Goal: Information Seeking & Learning: Learn about a topic

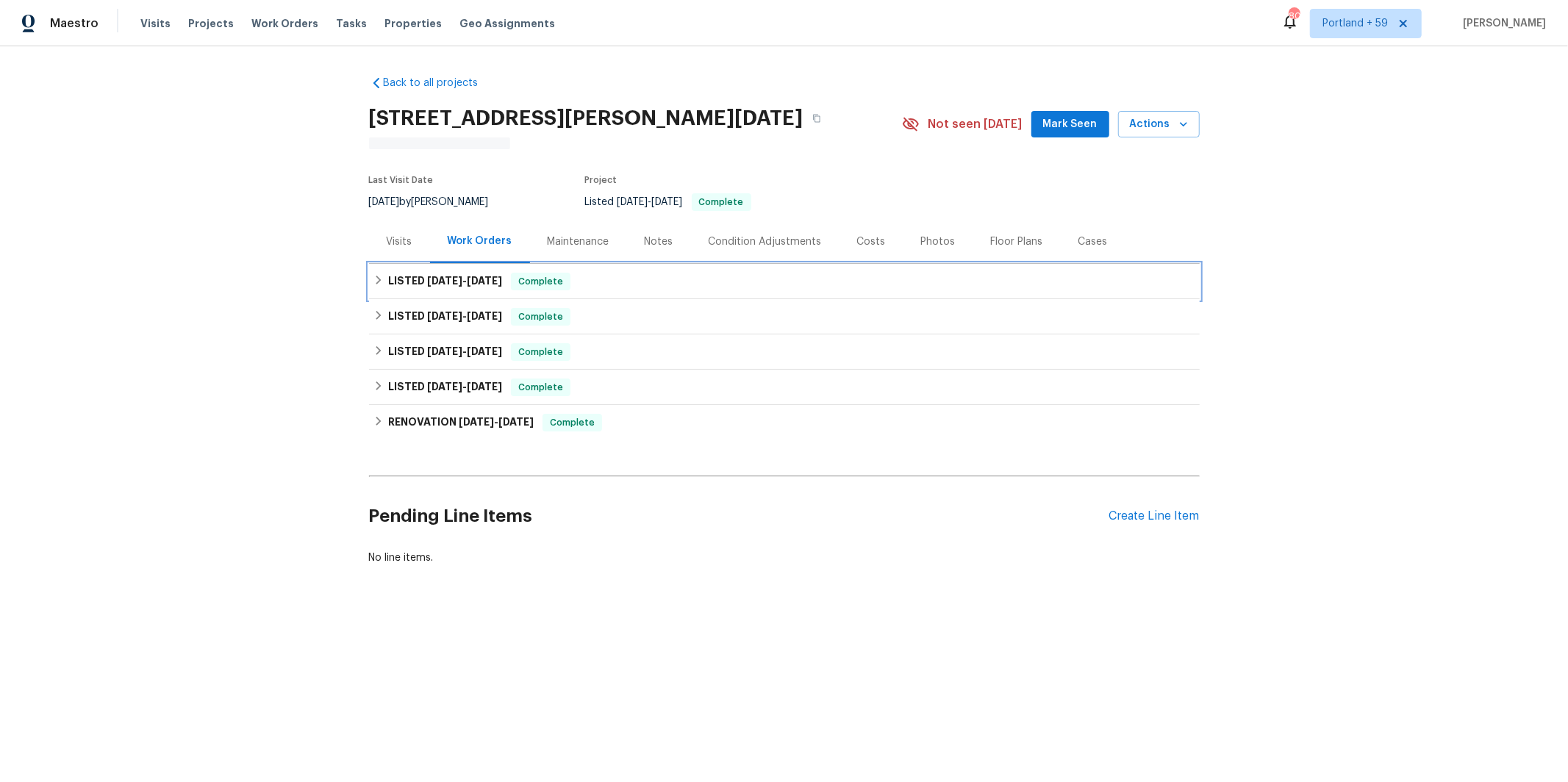
click at [401, 274] on h6 "LISTED 6/17/25 - 7/29/25" at bounding box center [444, 281] width 114 height 18
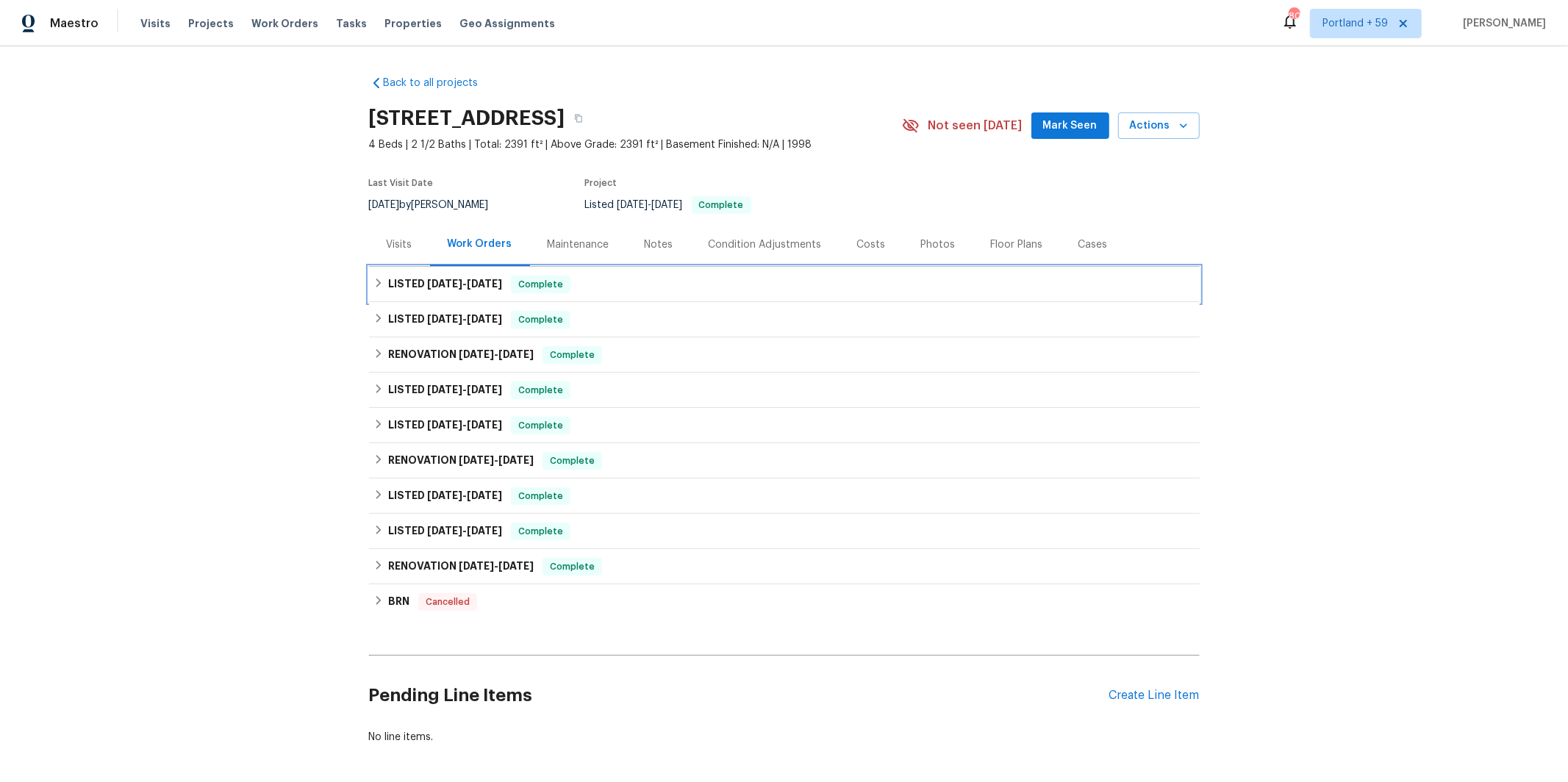
click at [471, 290] on h6 "LISTED [DATE] - [DATE]" at bounding box center [444, 284] width 114 height 18
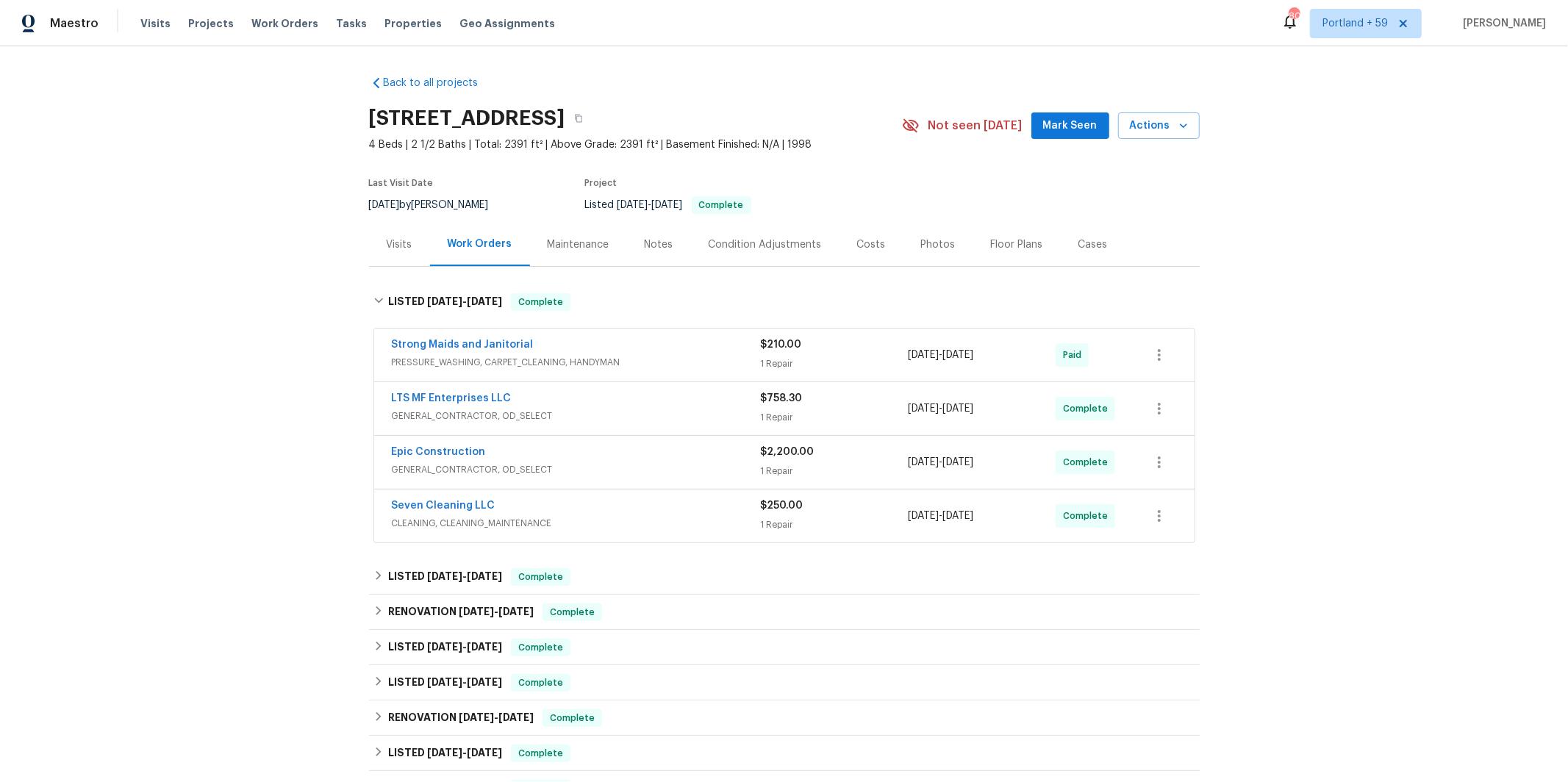
click at [654, 466] on span "GENERAL_CONTRACTOR, OD_SELECT" at bounding box center [575, 469] width 369 height 15
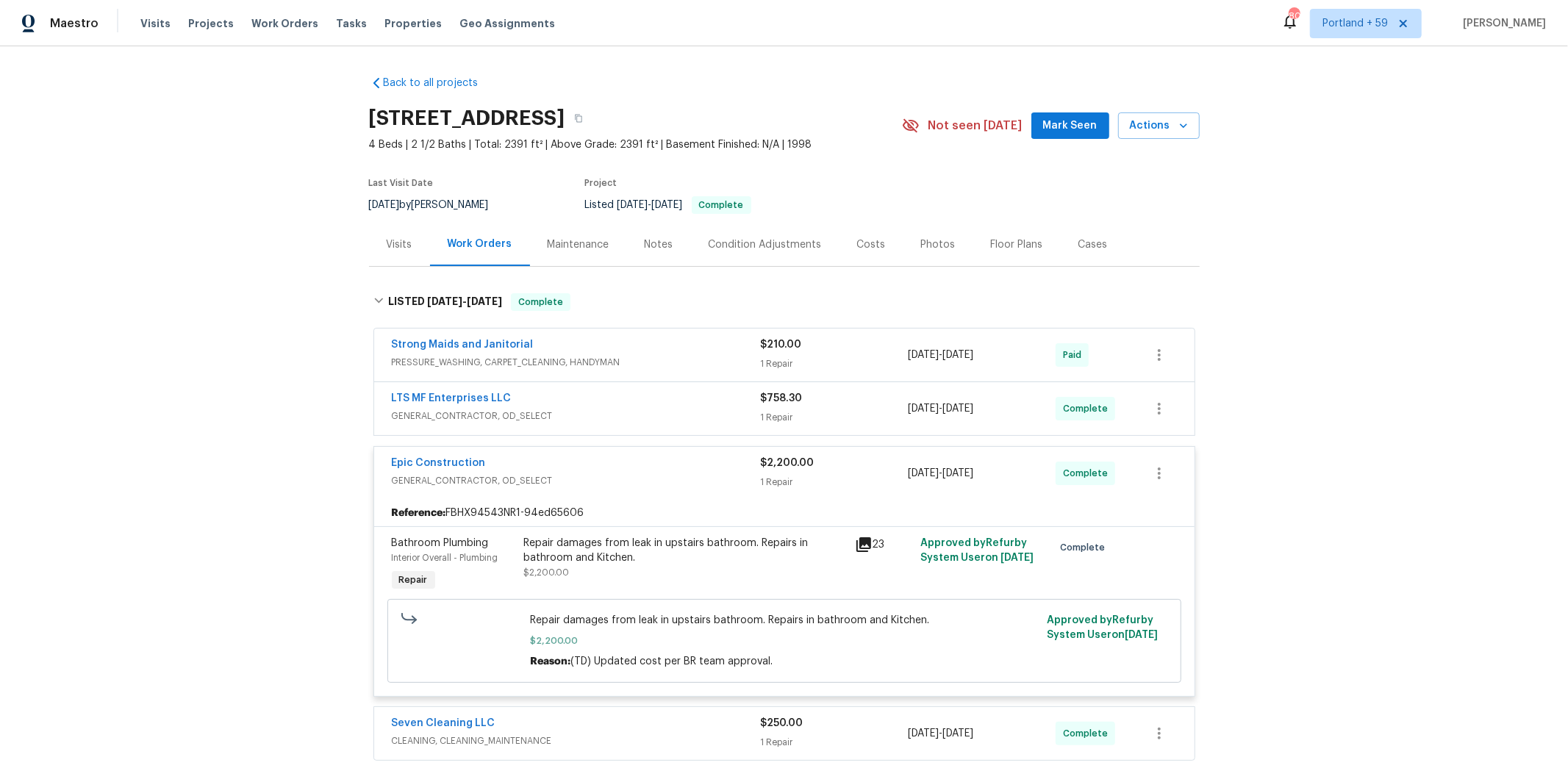
click at [868, 537] on icon at bounding box center [863, 544] width 15 height 15
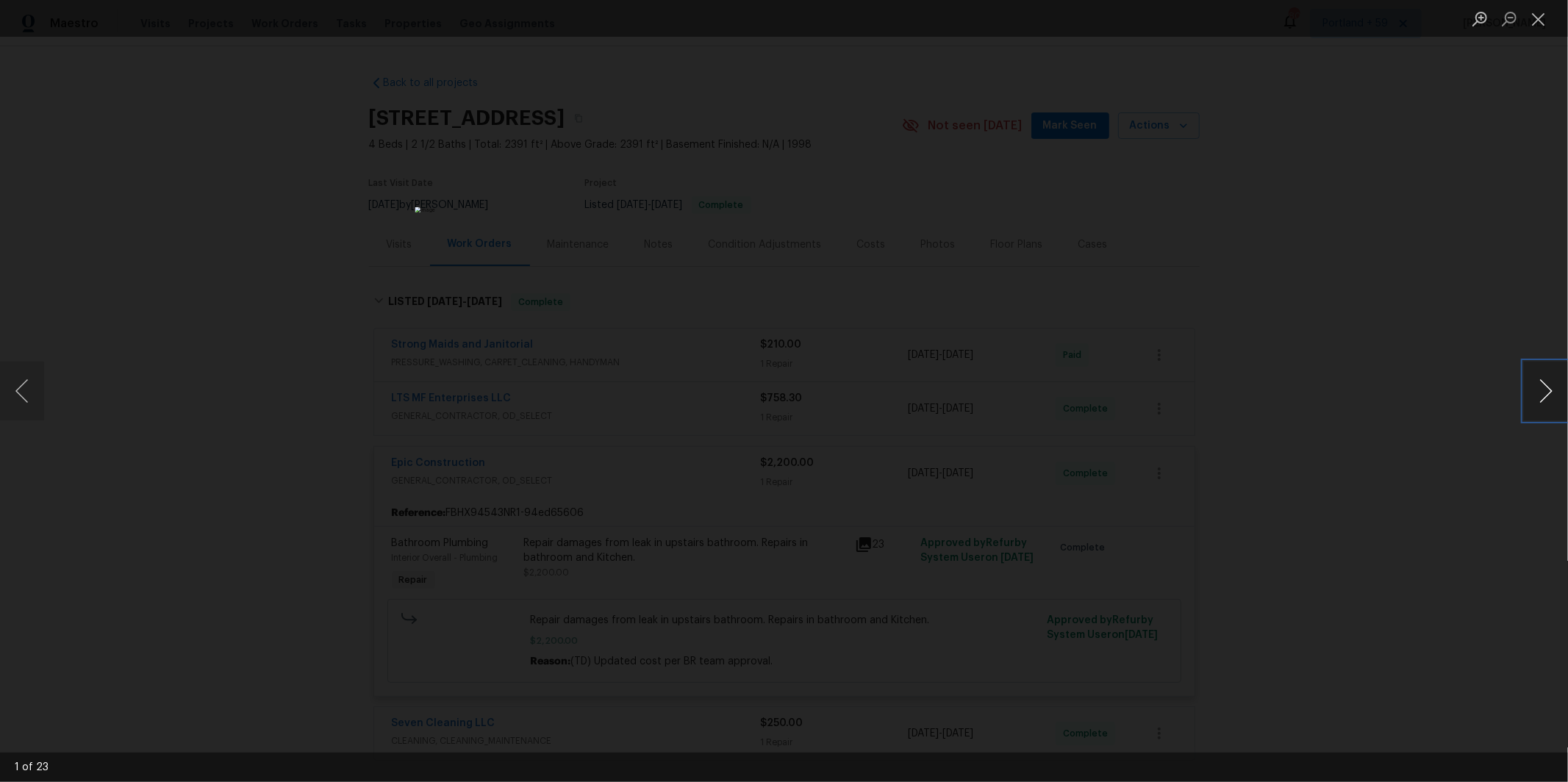
click at [1542, 381] on button "Next image" at bounding box center [1546, 391] width 44 height 59
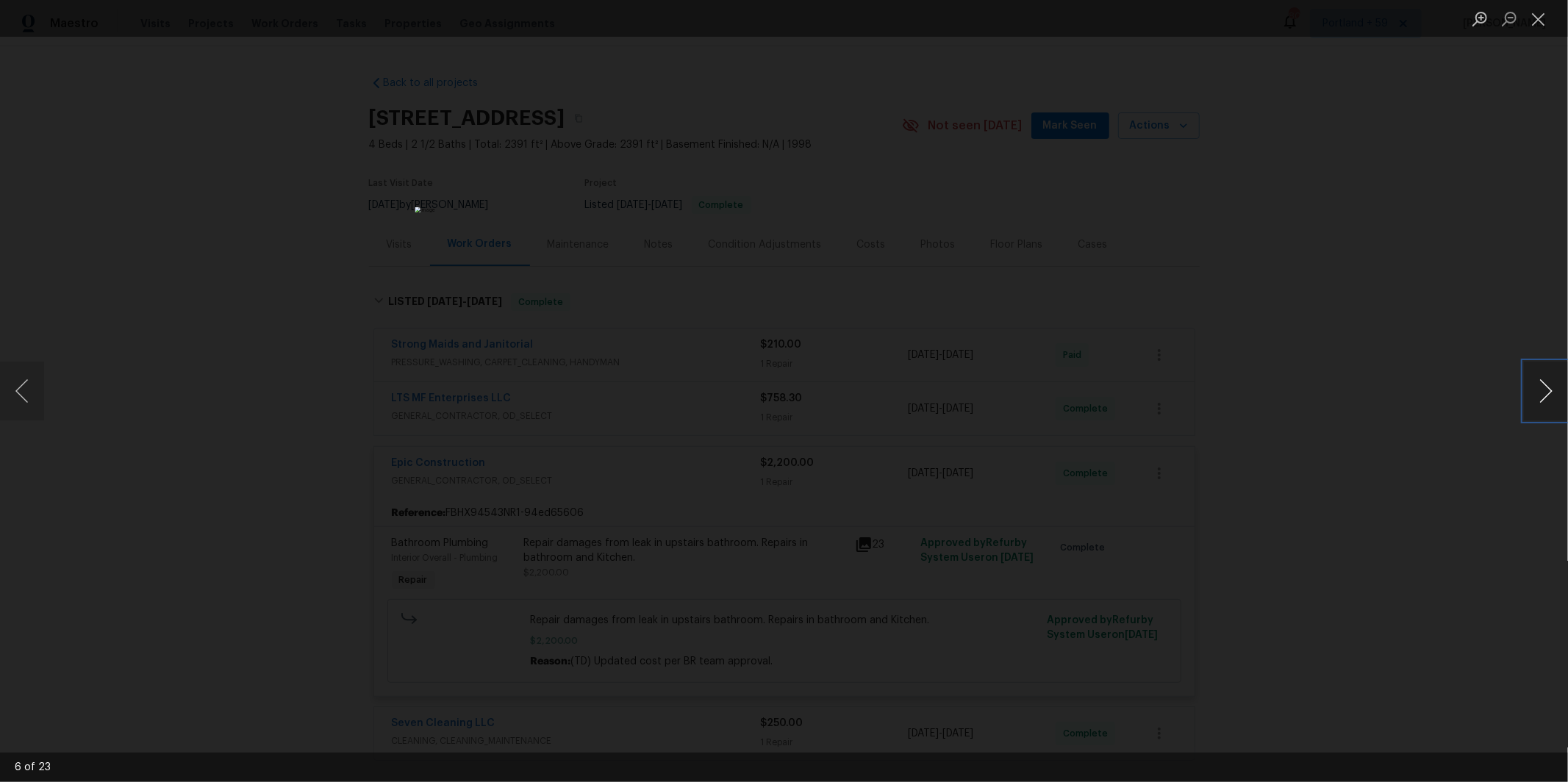
click at [1542, 381] on button "Next image" at bounding box center [1546, 391] width 44 height 59
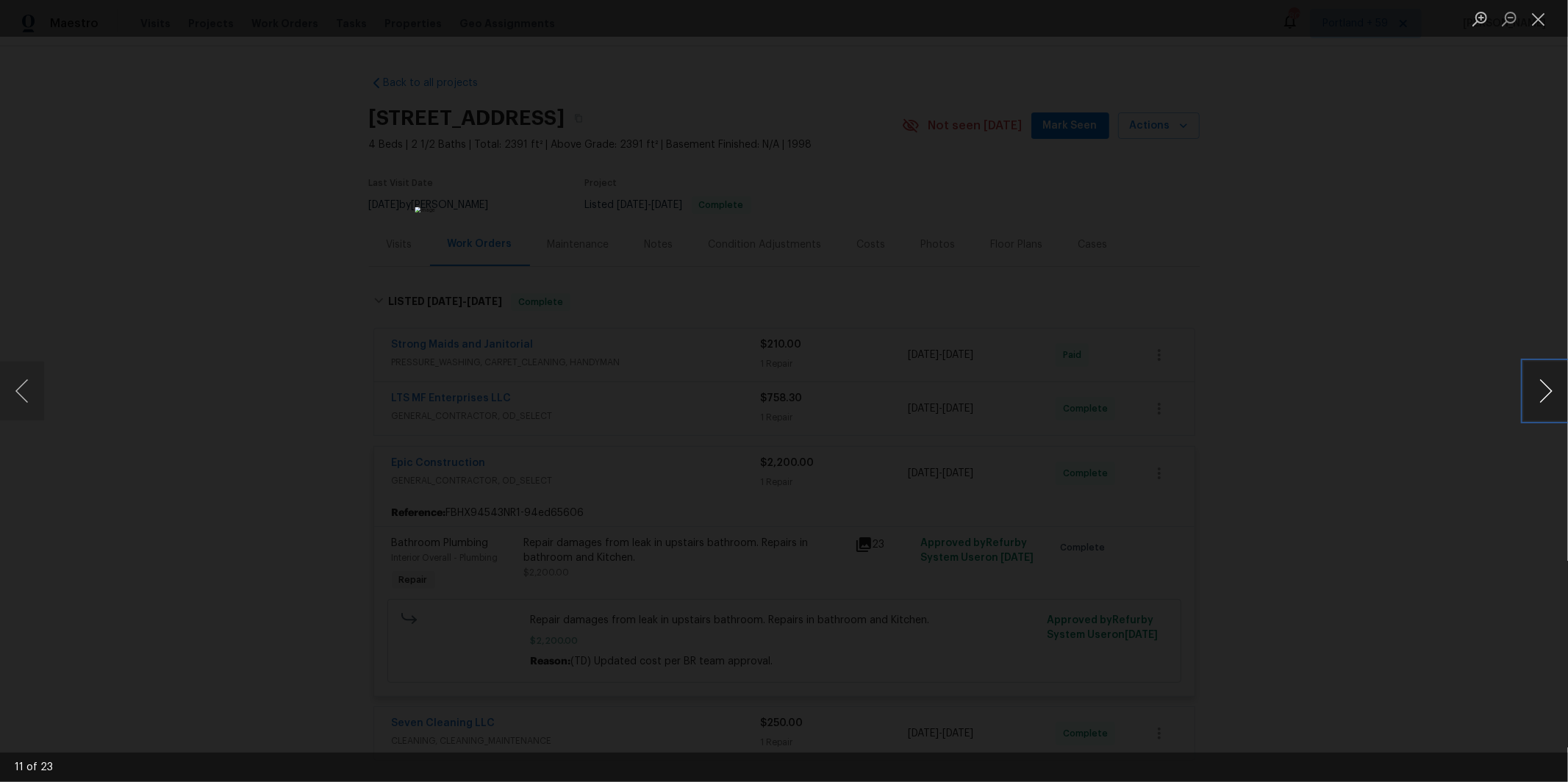
click at [1542, 381] on button "Next image" at bounding box center [1546, 391] width 44 height 59
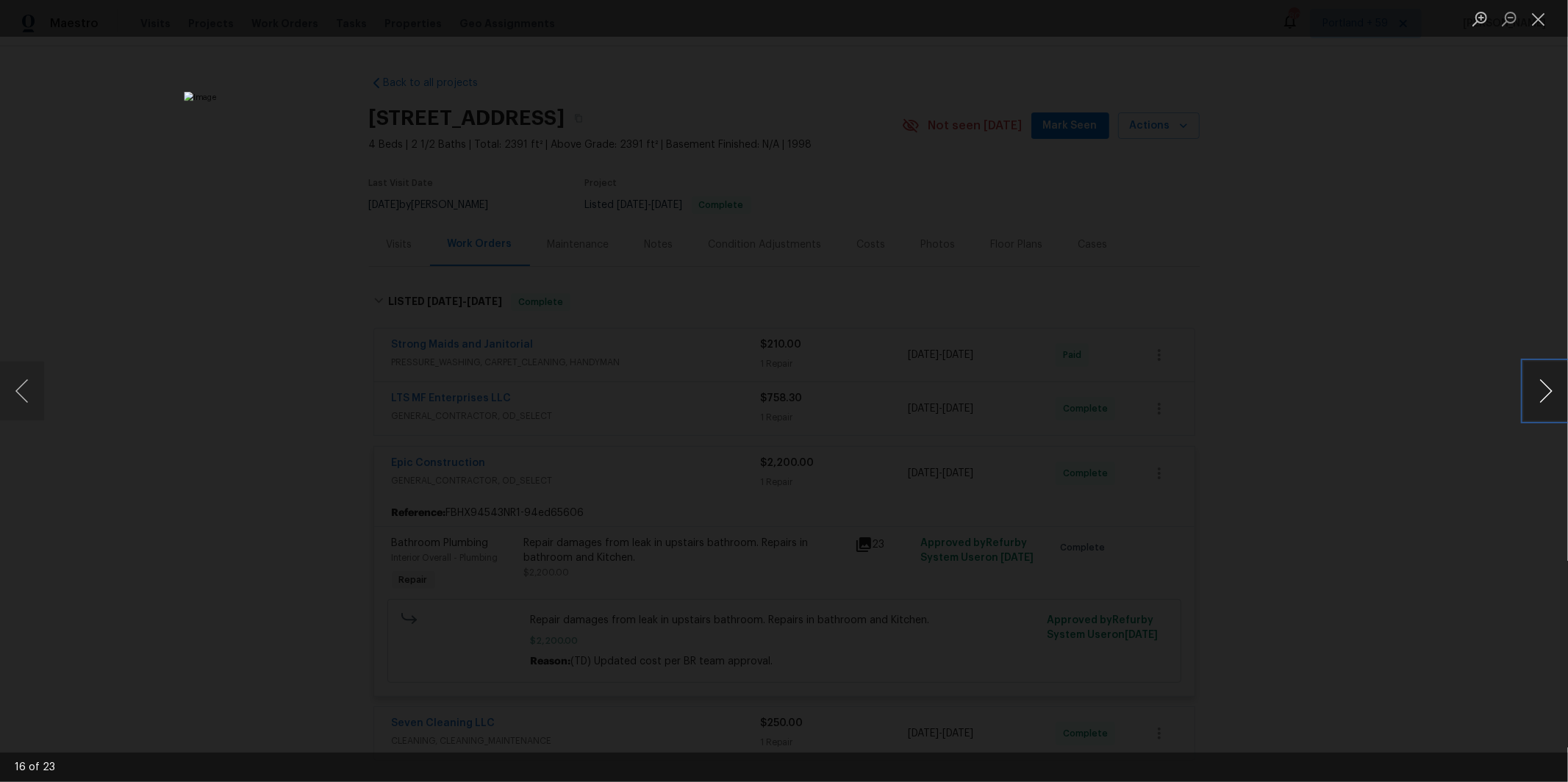
click at [1542, 381] on button "Next image" at bounding box center [1546, 391] width 44 height 59
click at [1543, 388] on button "Next image" at bounding box center [1546, 391] width 44 height 59
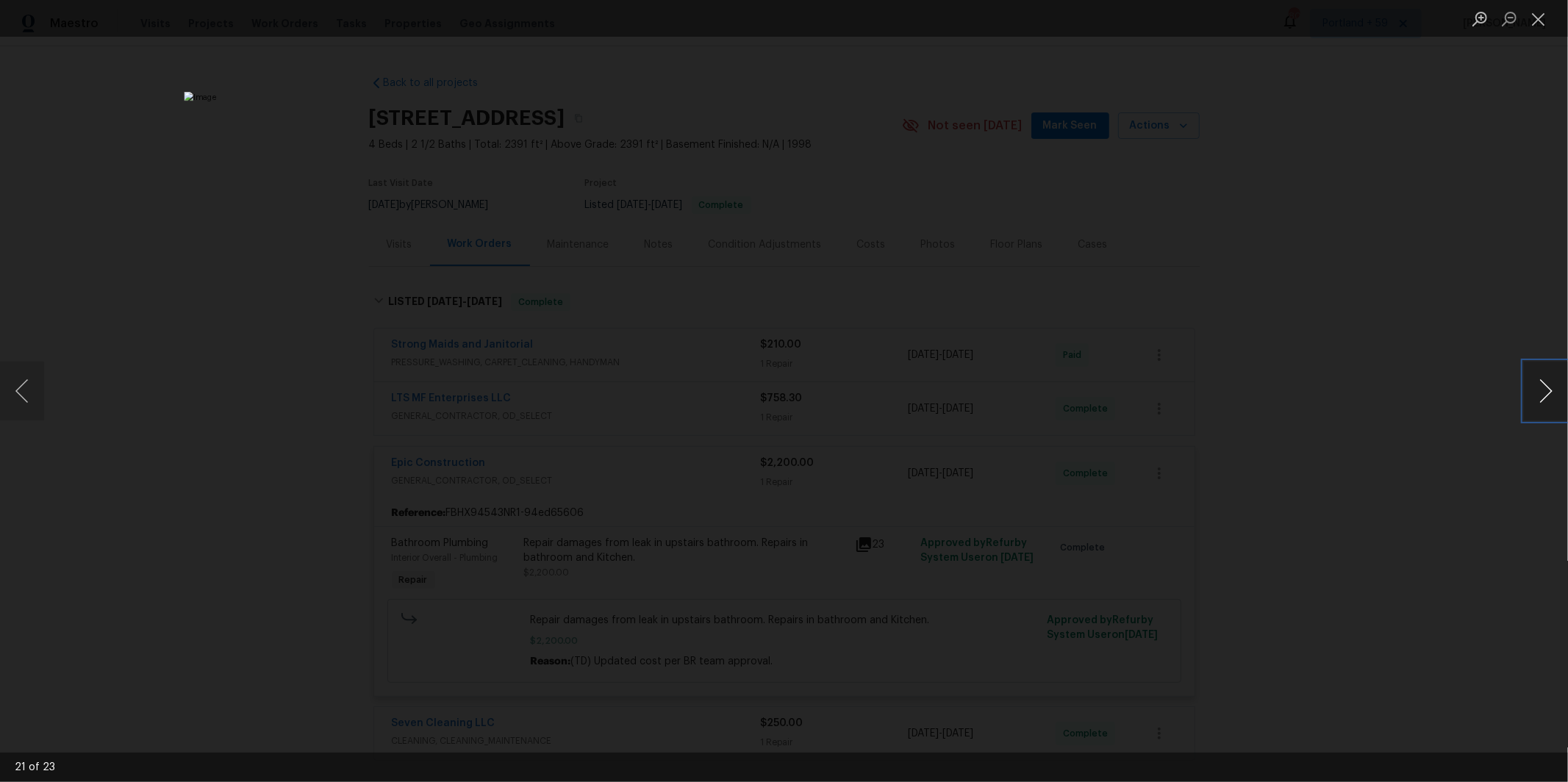
click at [1543, 388] on button "Next image" at bounding box center [1546, 391] width 44 height 59
click at [117, 363] on div "Lightbox" at bounding box center [784, 391] width 1568 height 782
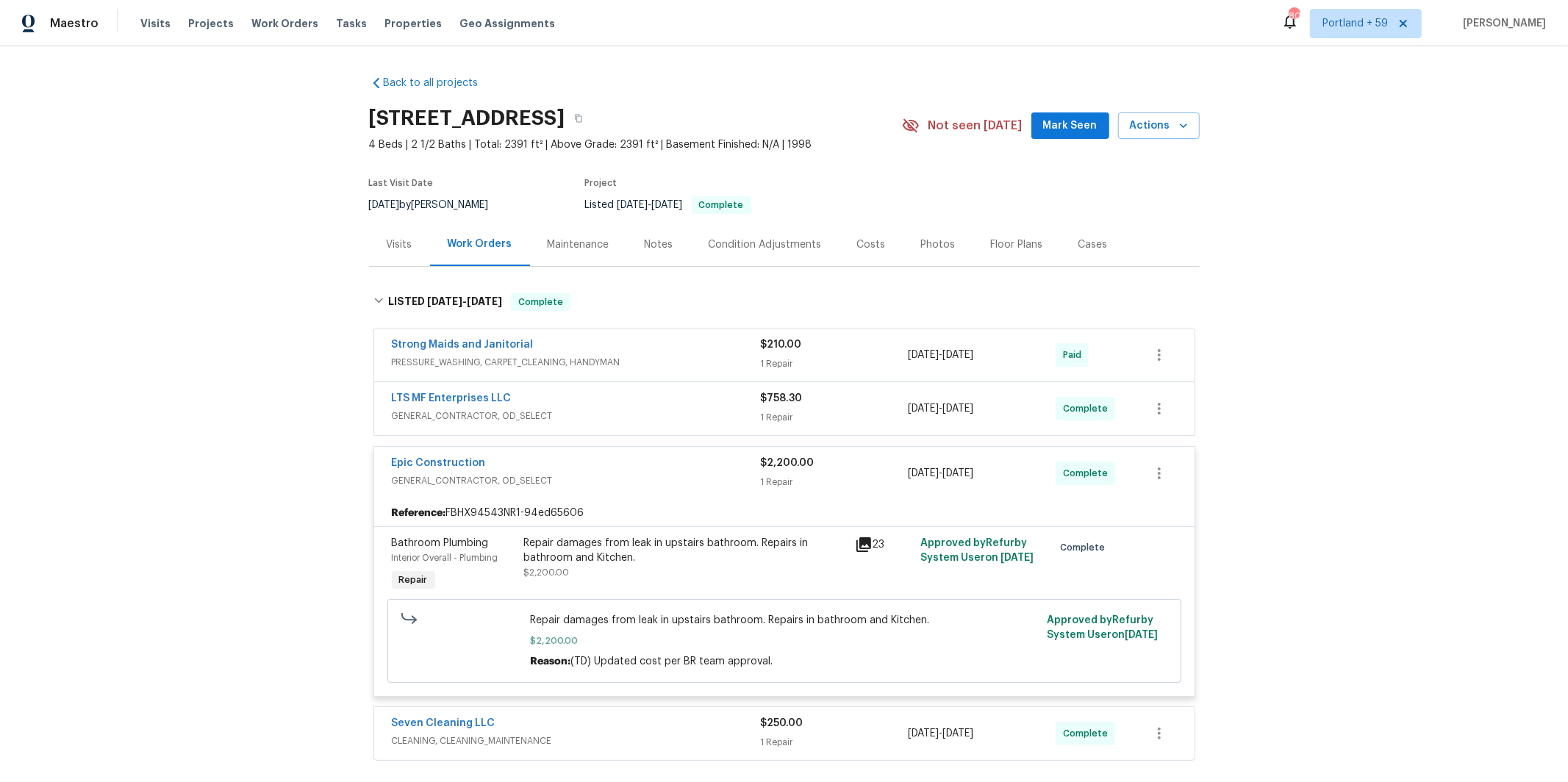
click at [864, 537] on icon at bounding box center [863, 544] width 15 height 15
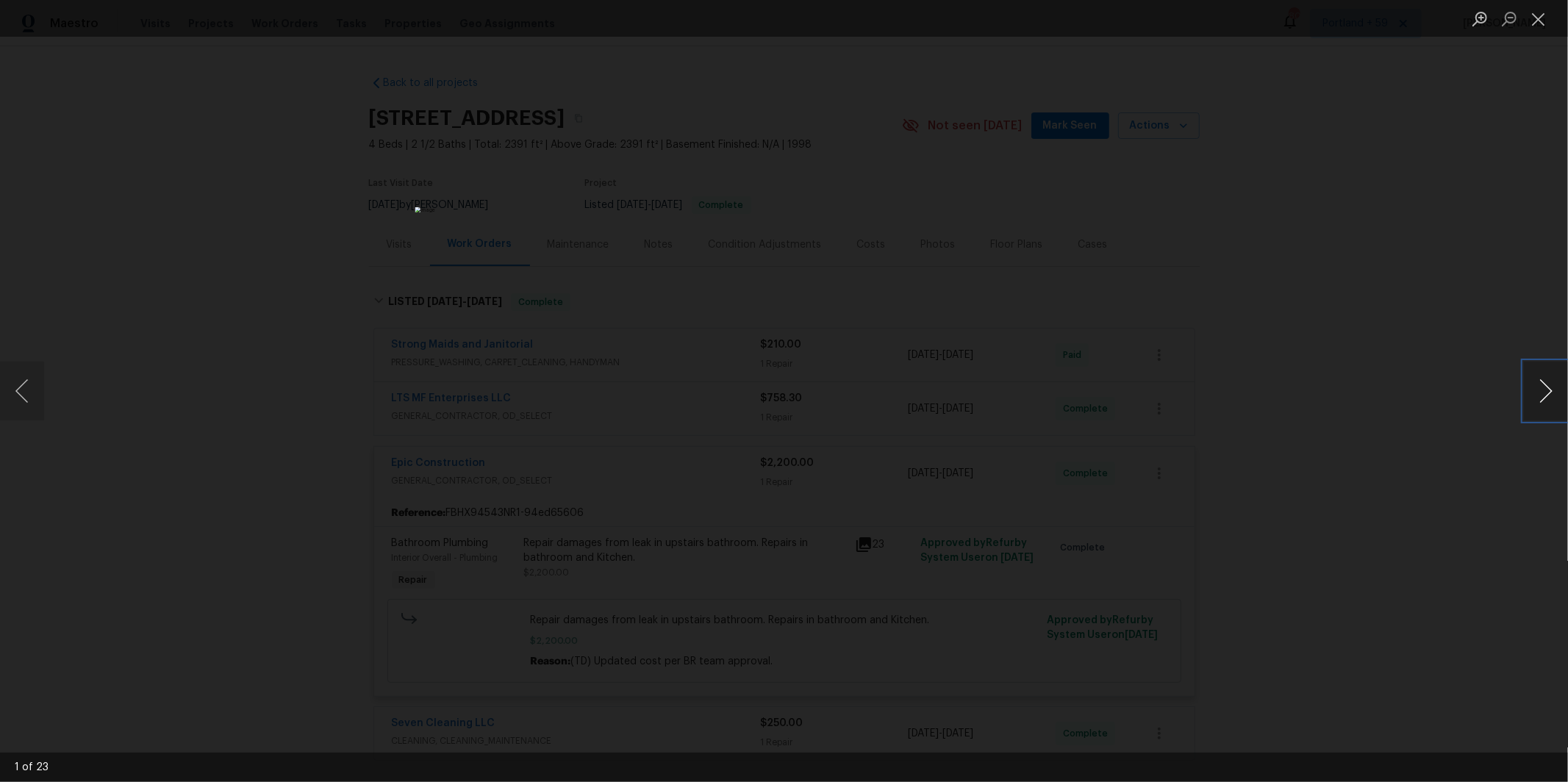
click at [1542, 386] on button "Next image" at bounding box center [1546, 391] width 44 height 59
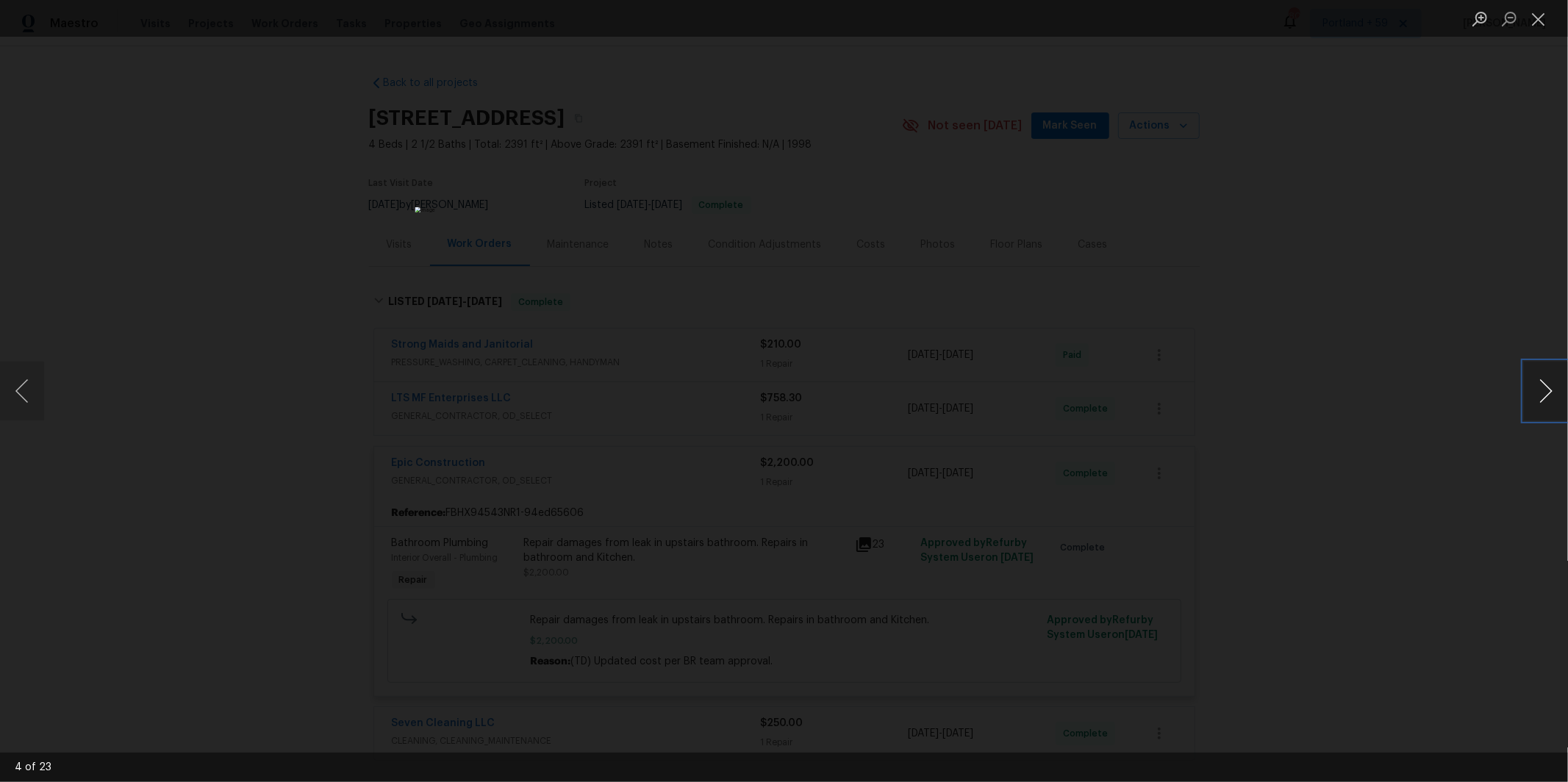
click at [1542, 386] on button "Next image" at bounding box center [1546, 391] width 44 height 59
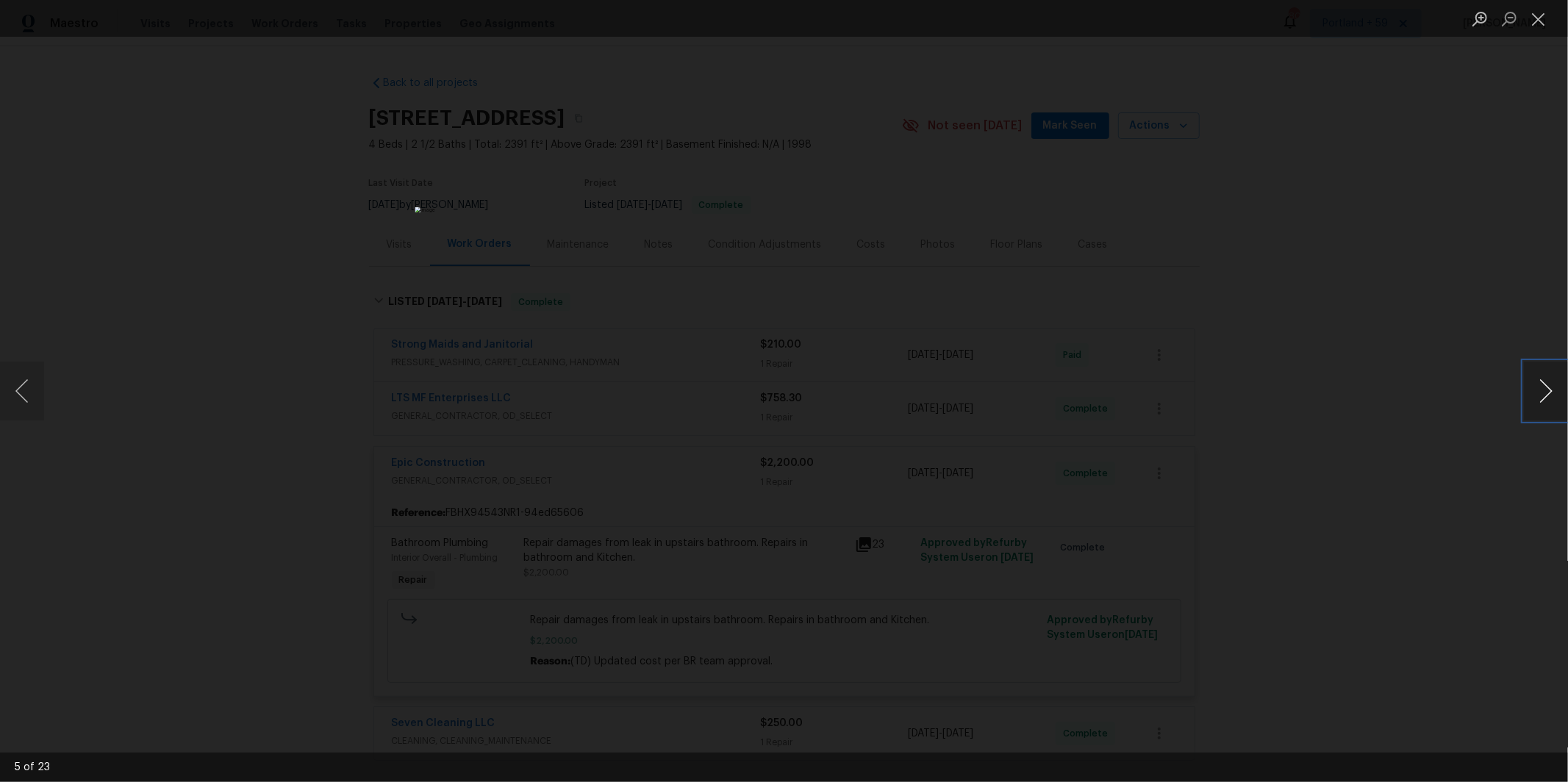
click at [1542, 386] on button "Next image" at bounding box center [1546, 391] width 44 height 59
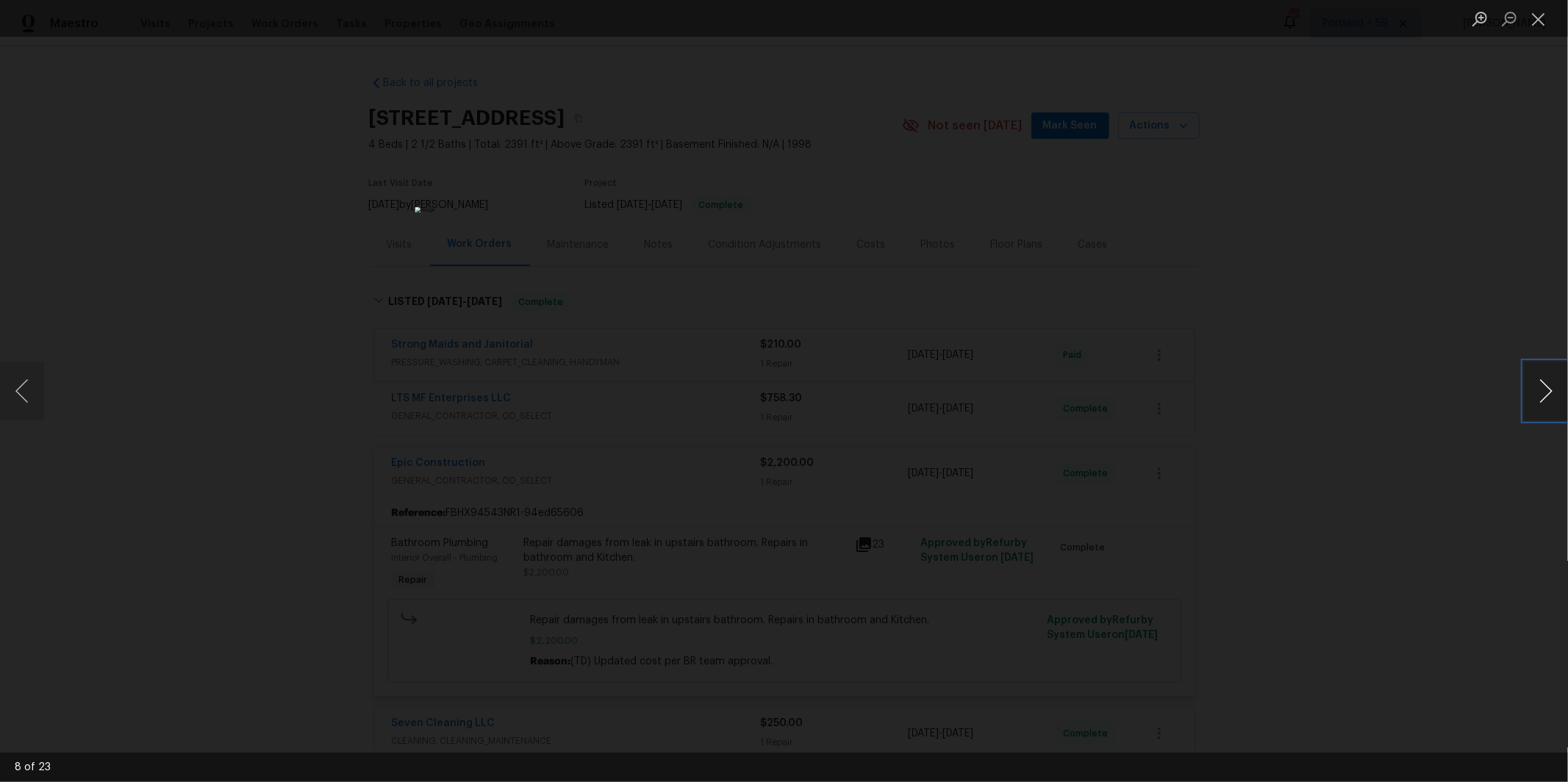
click at [1542, 386] on button "Next image" at bounding box center [1546, 391] width 44 height 59
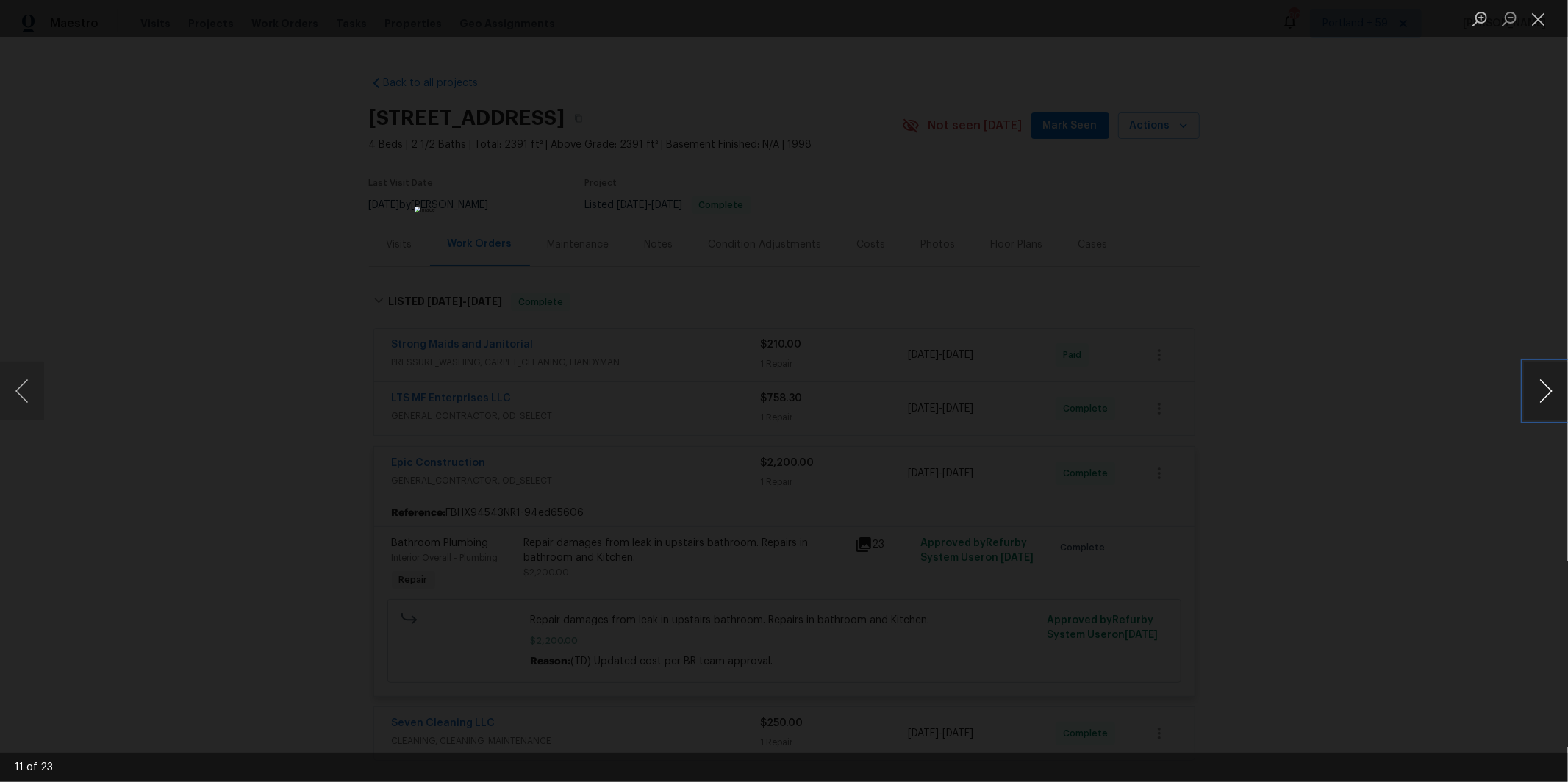
click at [1542, 386] on button "Next image" at bounding box center [1546, 391] width 44 height 59
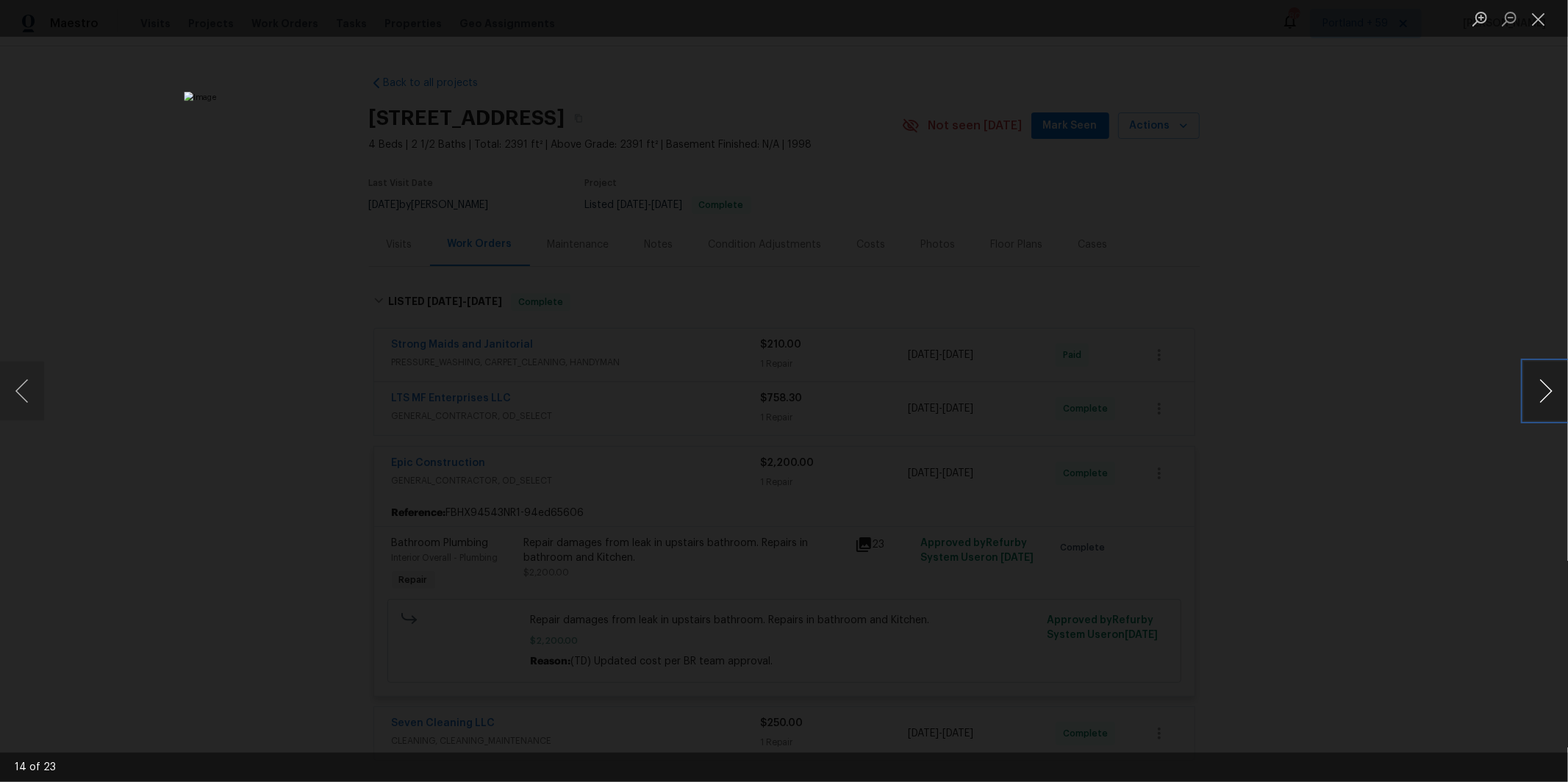
click at [1542, 386] on button "Next image" at bounding box center [1546, 391] width 44 height 59
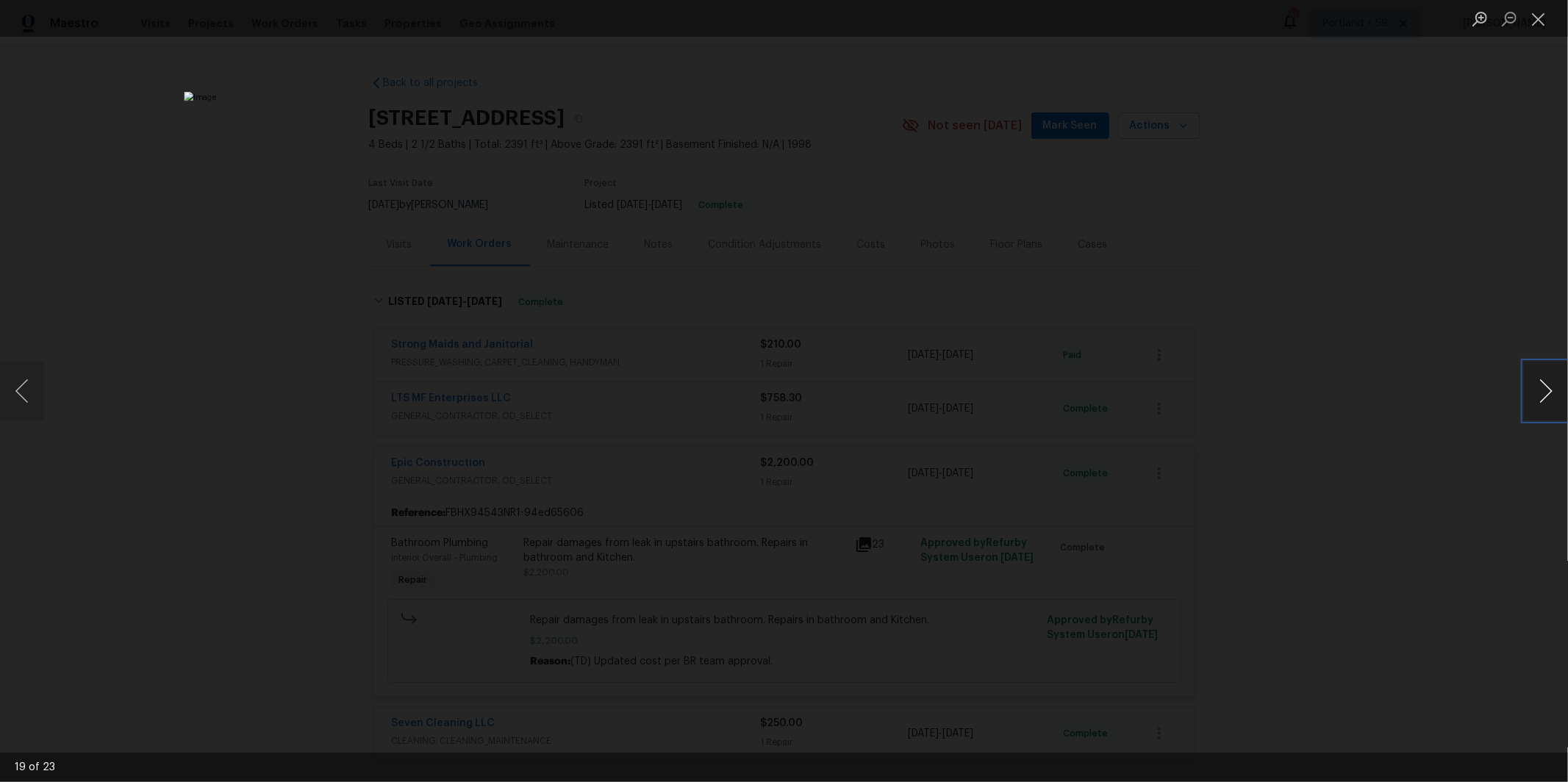
click at [1542, 386] on button "Next image" at bounding box center [1546, 391] width 44 height 59
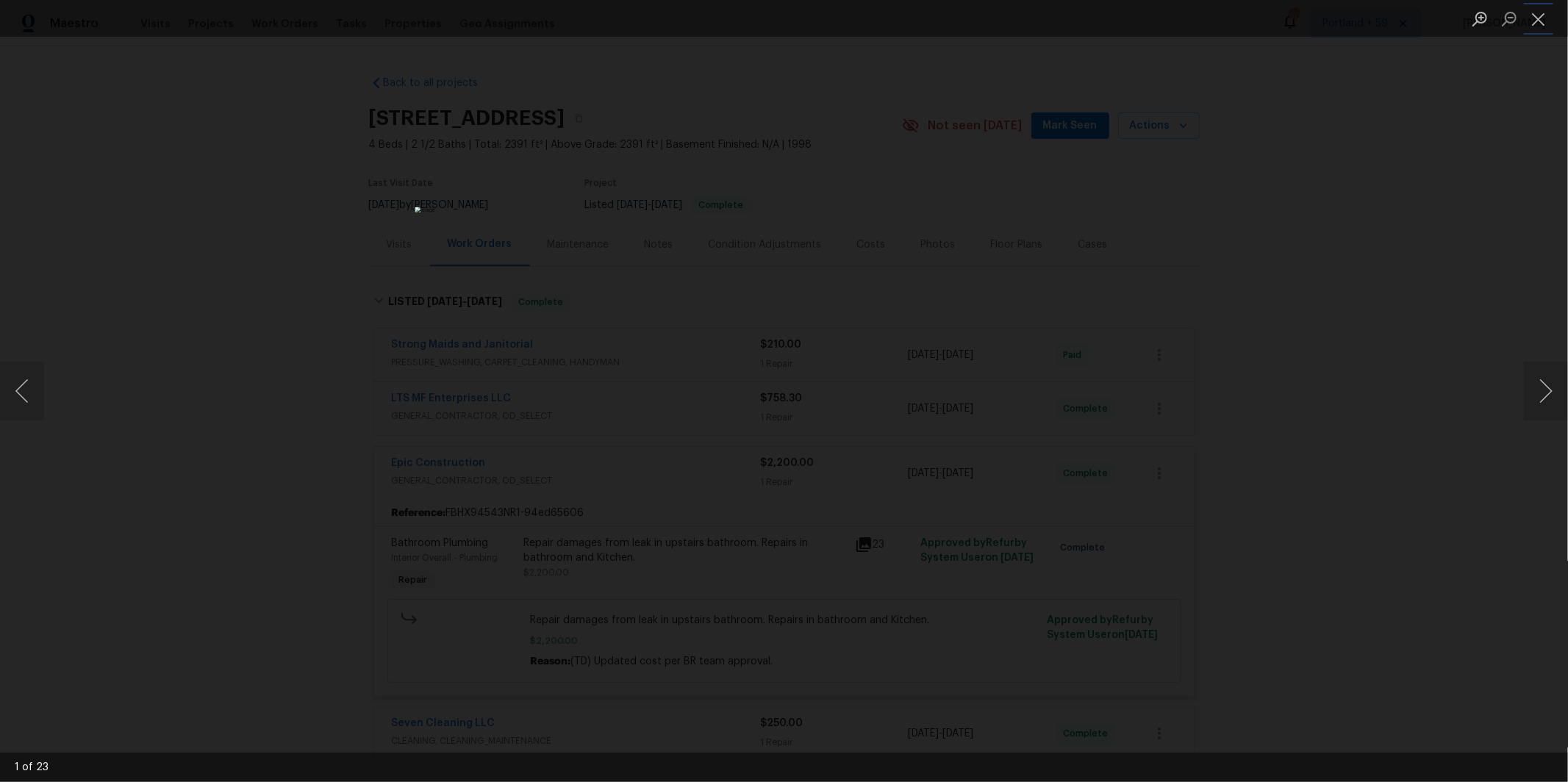
drag, startPoint x: 1535, startPoint y: 11, endPoint x: 1498, endPoint y: 33, distance: 43.0
click at [1535, 11] on button "Close lightbox" at bounding box center [1538, 18] width 29 height 26
